Goal: Task Accomplishment & Management: Use online tool/utility

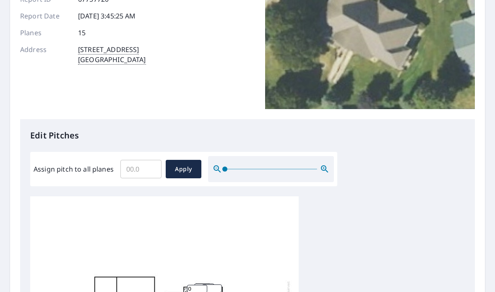
scroll to position [126, 0]
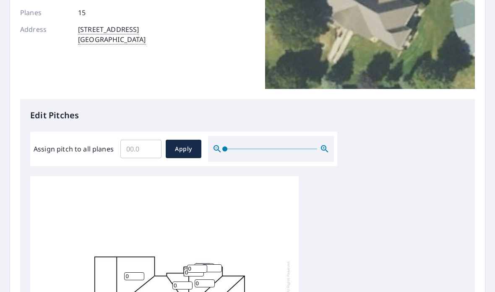
click at [142, 141] on input "Assign pitch to all planes" at bounding box center [140, 149] width 41 height 24
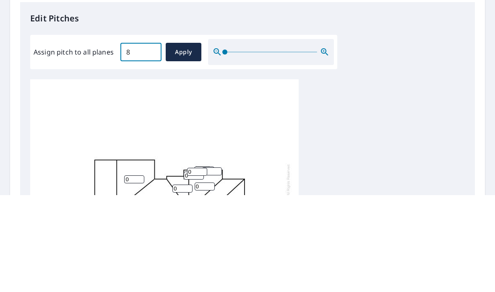
type input "8"
click at [181, 144] on span "Apply" at bounding box center [183, 149] width 22 height 10
type input "8"
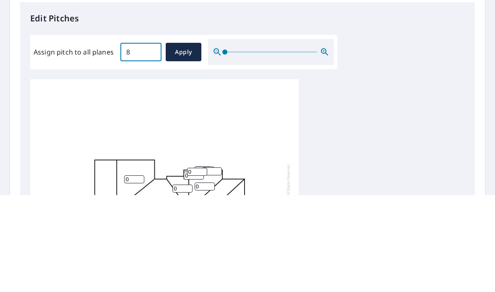
type input "8"
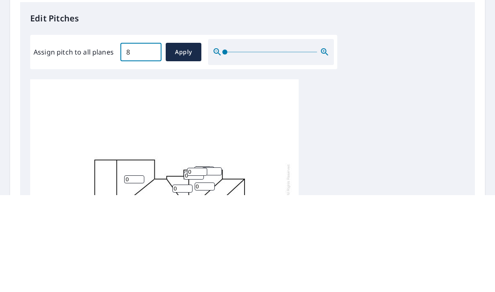
type input "8"
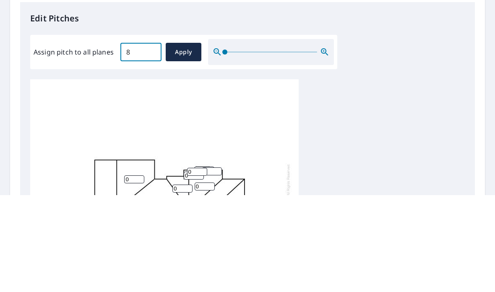
type input "8"
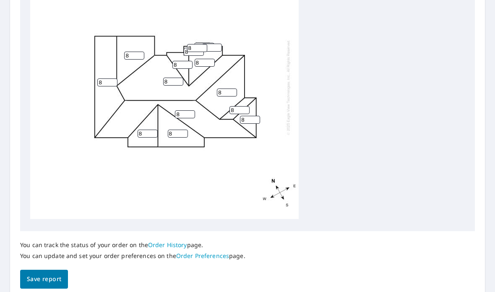
scroll to position [345, 0]
click at [47, 274] on span "Save report" at bounding box center [44, 279] width 34 height 10
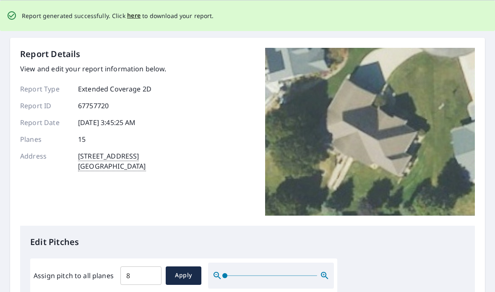
scroll to position [0, 0]
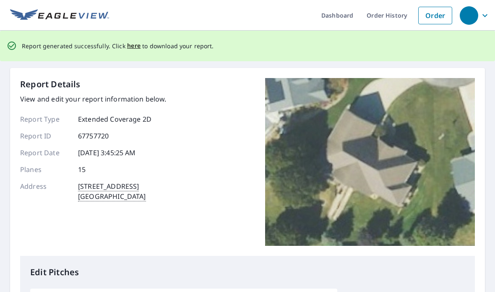
click at [133, 41] on span "here" at bounding box center [134, 46] width 14 height 10
